Goal: Task Accomplishment & Management: Use online tool/utility

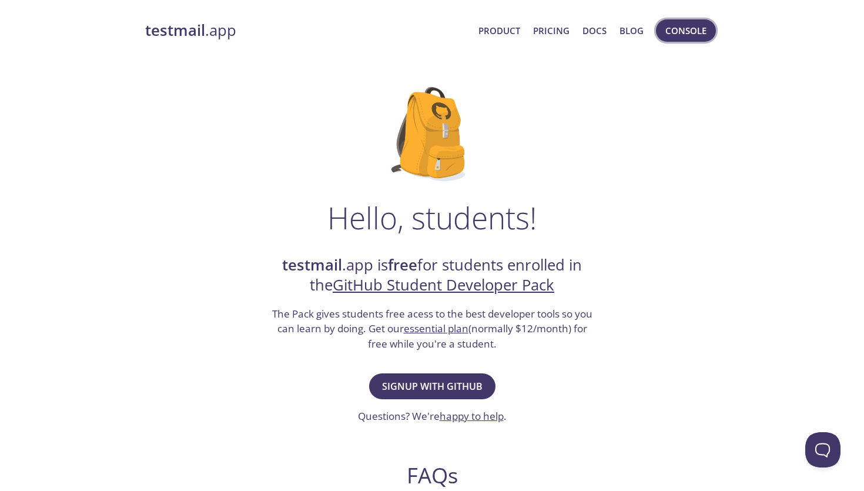
click at [673, 31] on span "Console" at bounding box center [686, 30] width 41 height 15
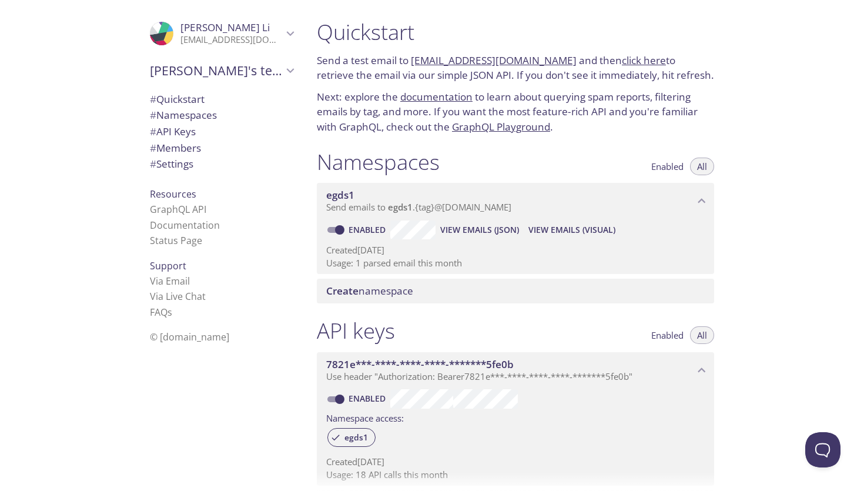
click at [531, 229] on span "View Emails (Visual)" at bounding box center [572, 230] width 87 height 14
click at [356, 279] on div "Create namespace" at bounding box center [515, 291] width 397 height 25
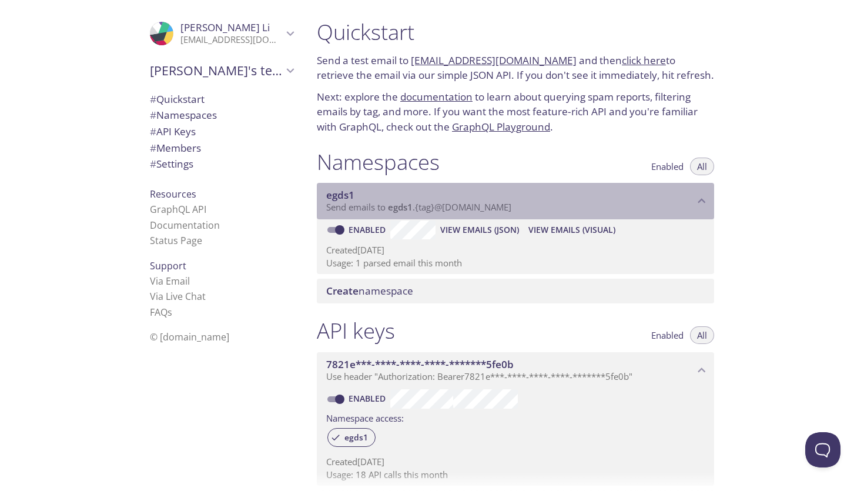
click at [461, 209] on span "Send emails to egds1 . {tag} @[DOMAIN_NAME]" at bounding box center [418, 207] width 185 height 12
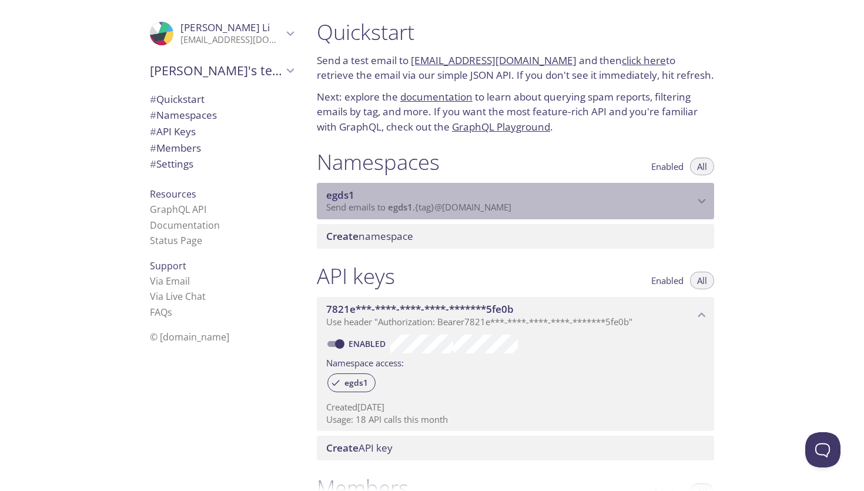
click at [461, 209] on span "Send emails to egds1 . {tag} @[DOMAIN_NAME]" at bounding box center [418, 207] width 185 height 12
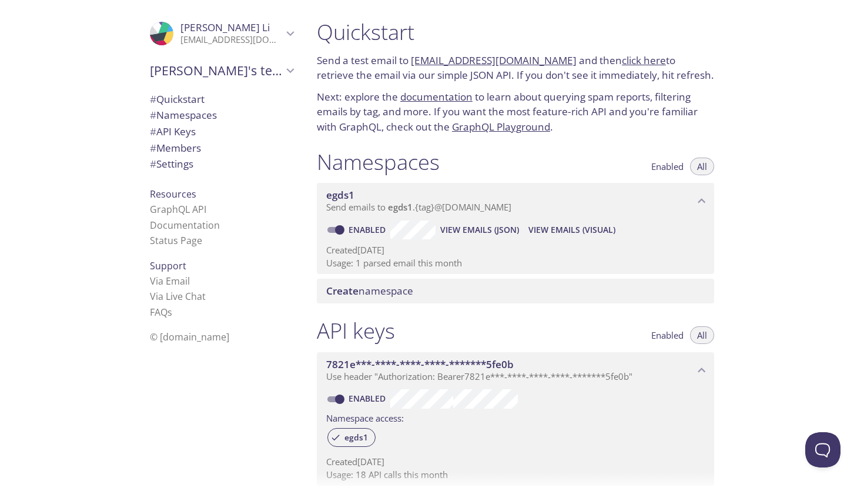
click at [248, 118] on span "# Namespaces" at bounding box center [221, 115] width 143 height 15
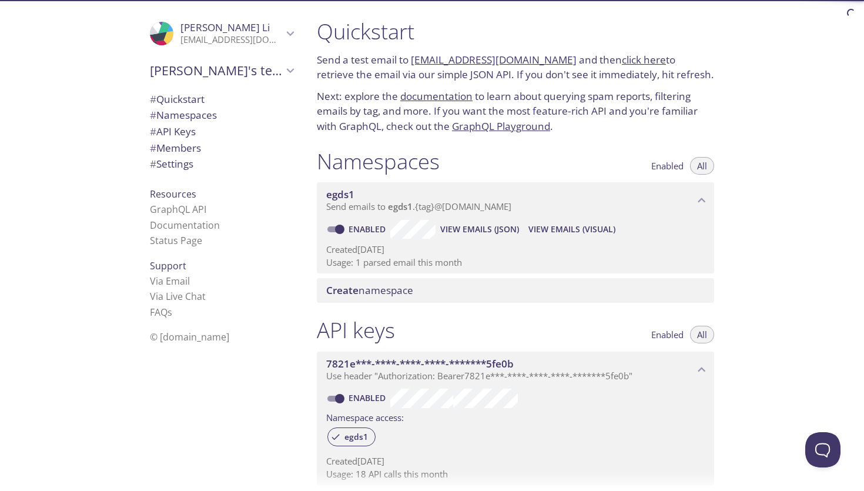
click at [383, 293] on span "Create namespace" at bounding box center [369, 290] width 87 height 14
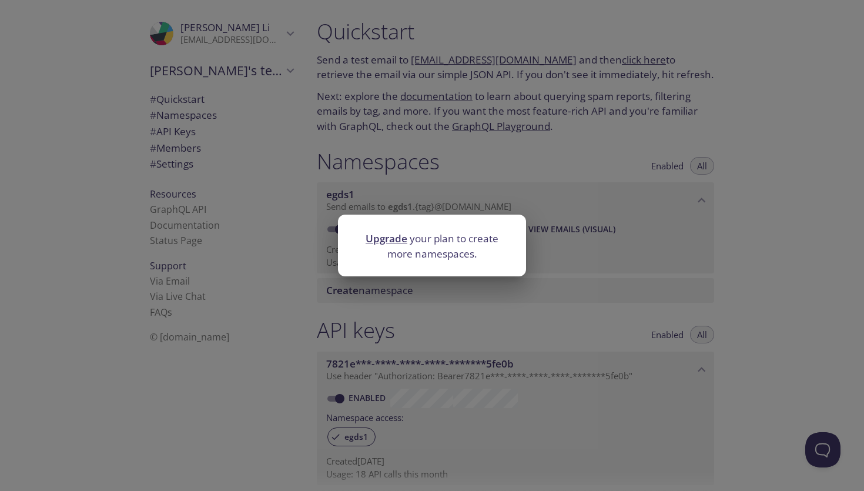
click at [333, 171] on div "Upgrade your plan to create more namespaces." at bounding box center [432, 245] width 864 height 491
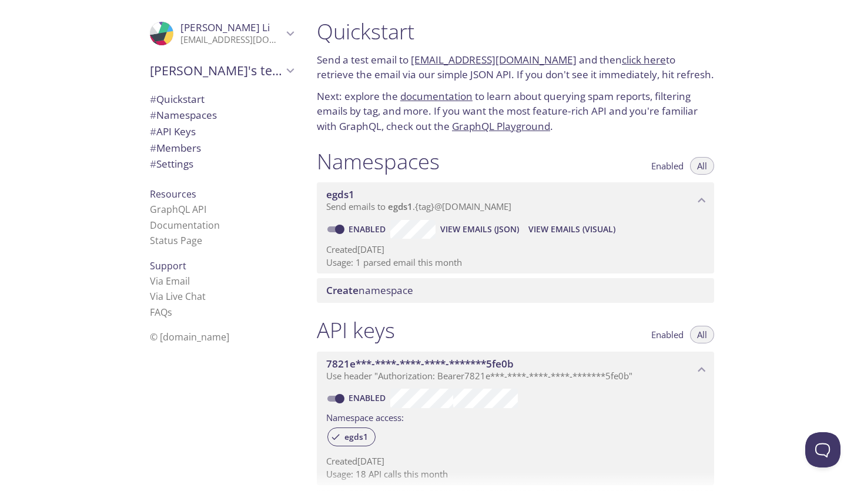
click at [410, 244] on p "Created [DATE]" at bounding box center [515, 249] width 379 height 12
